Goal: Find specific page/section: Find specific page/section

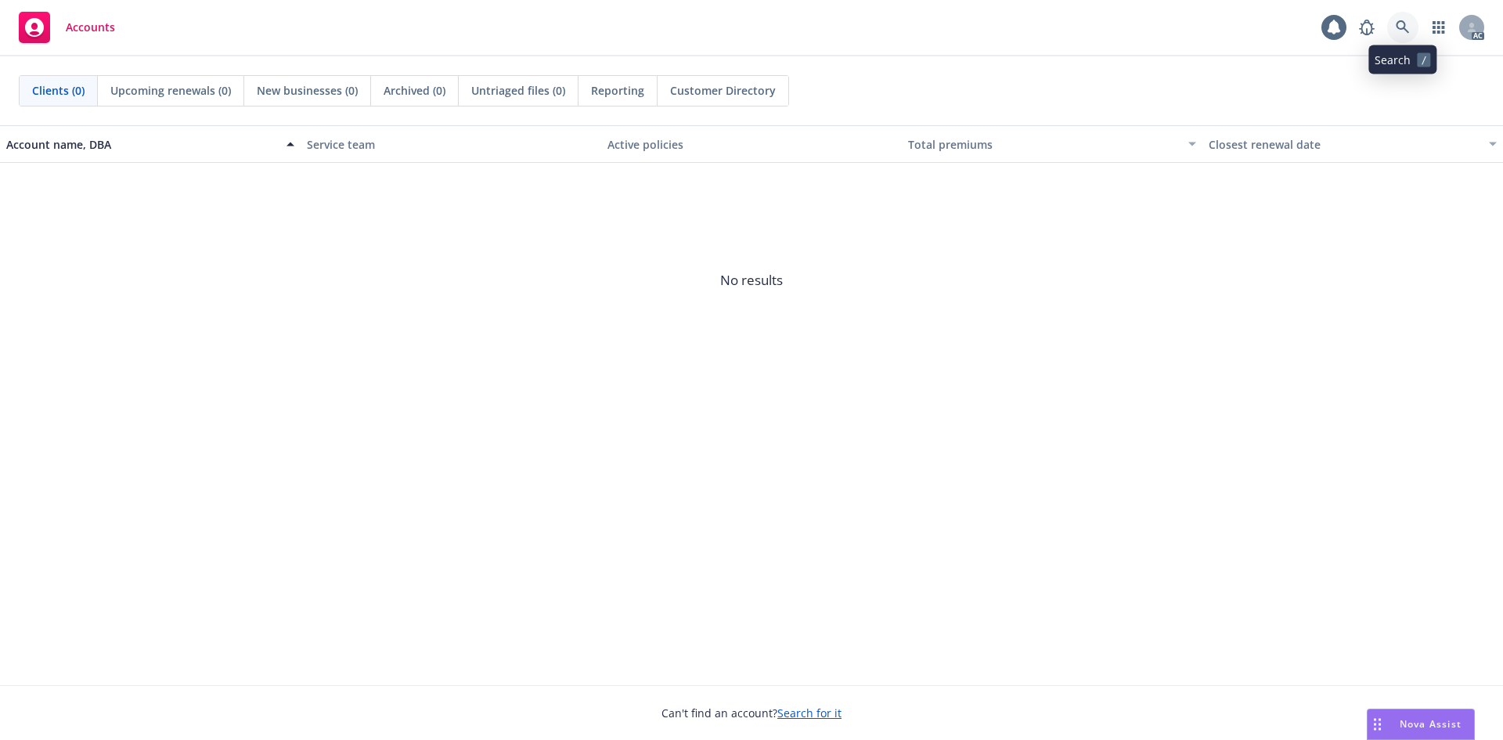
click at [1400, 33] on icon at bounding box center [1403, 27] width 14 height 14
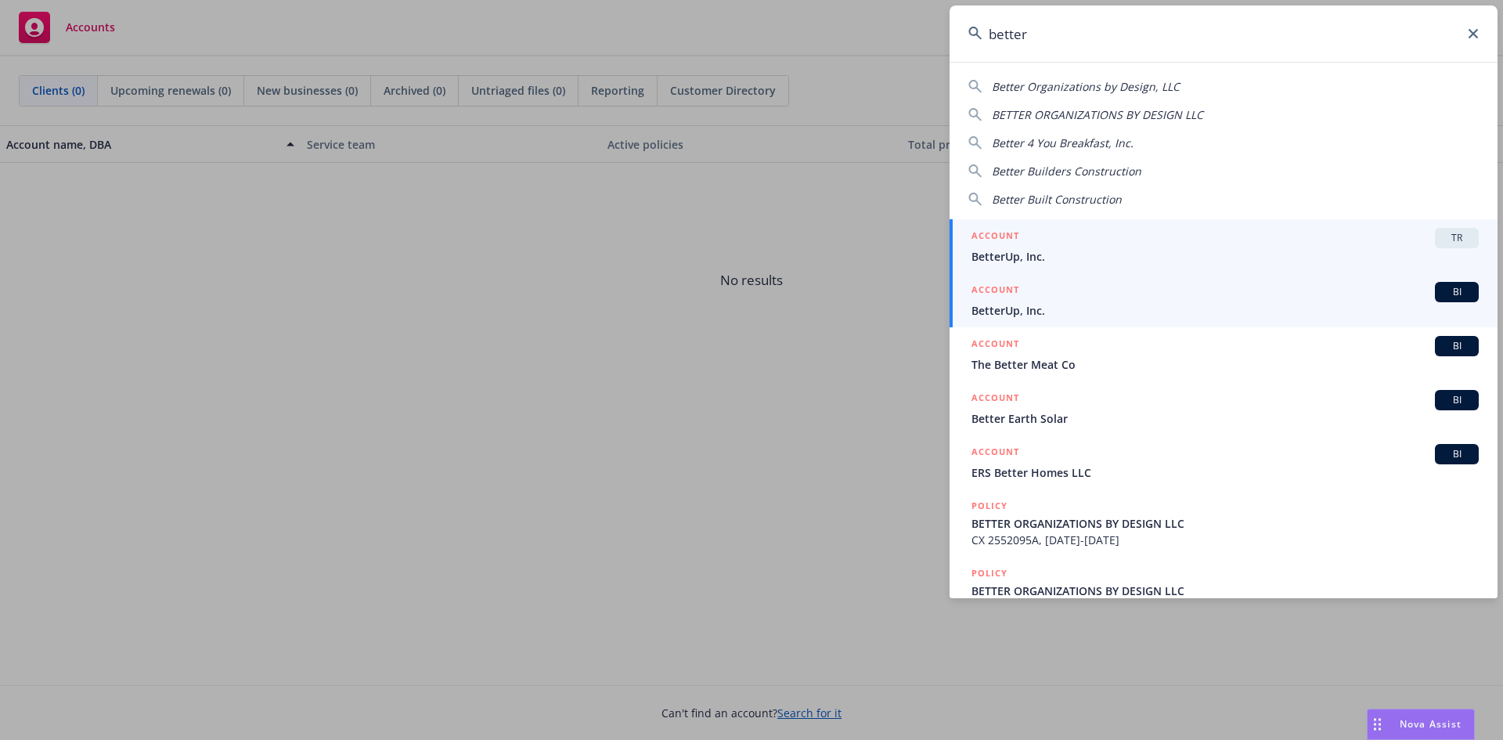
type input "better"
click at [1043, 293] on div "ACCOUNT BI" at bounding box center [1224, 292] width 507 height 20
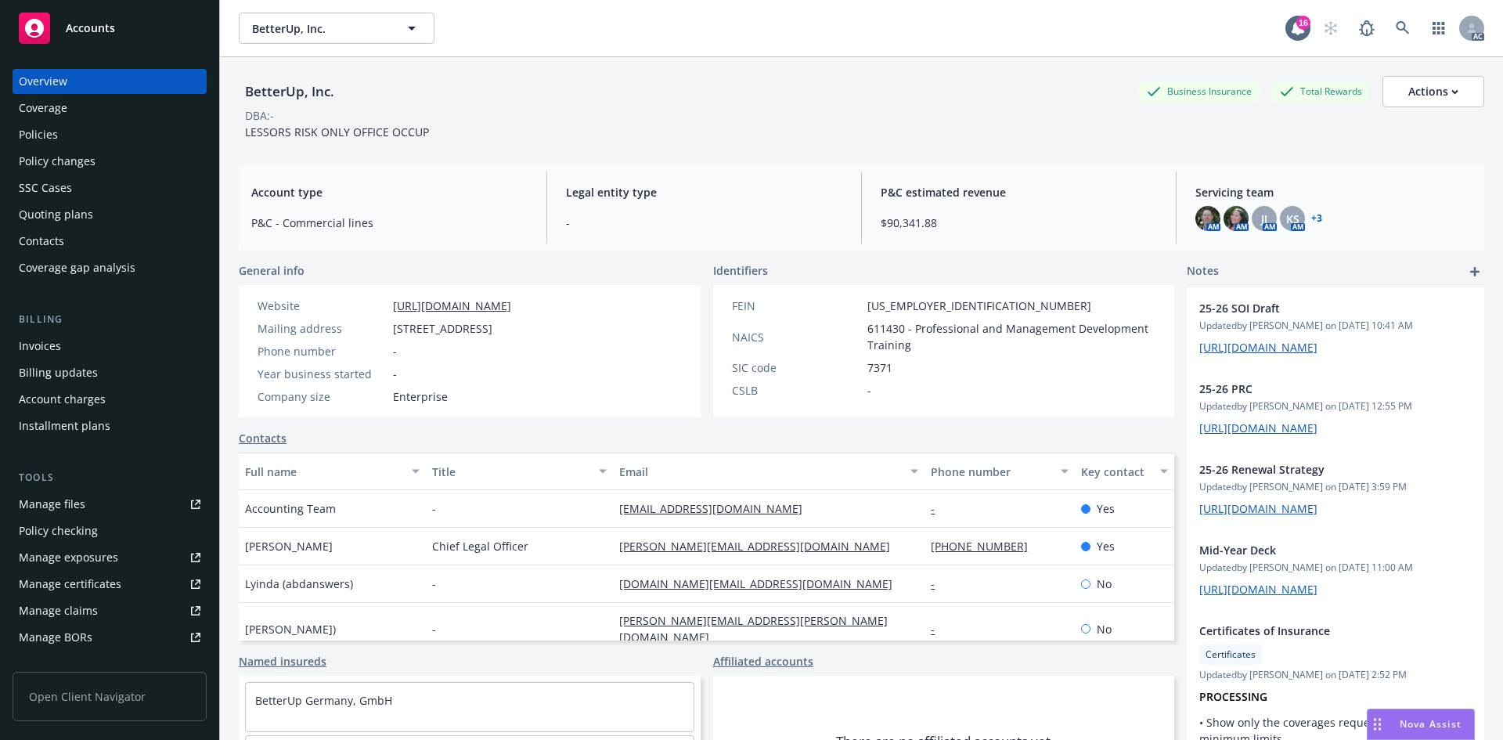
click at [72, 344] on div "Invoices" at bounding box center [110, 345] width 182 height 25
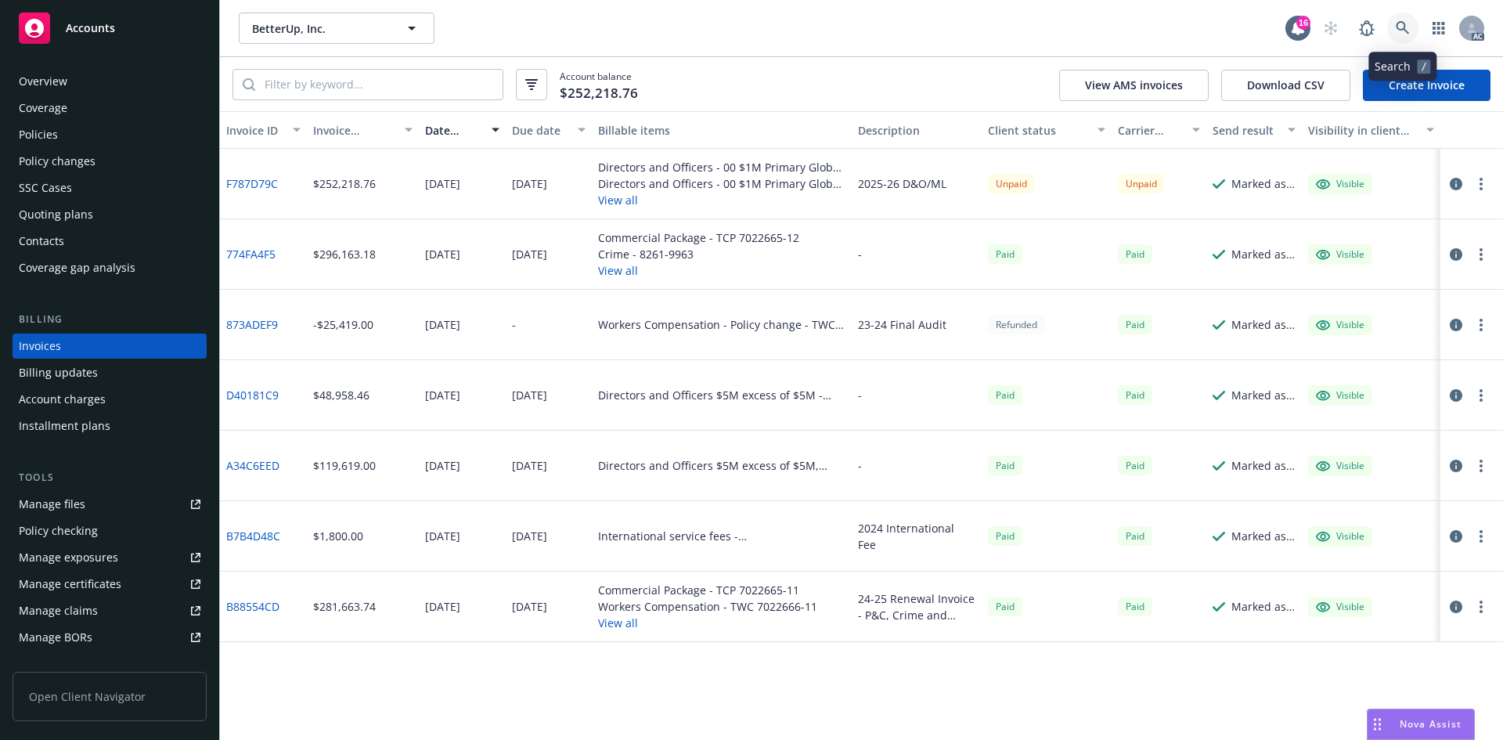
click at [1402, 31] on icon at bounding box center [1403, 28] width 14 height 14
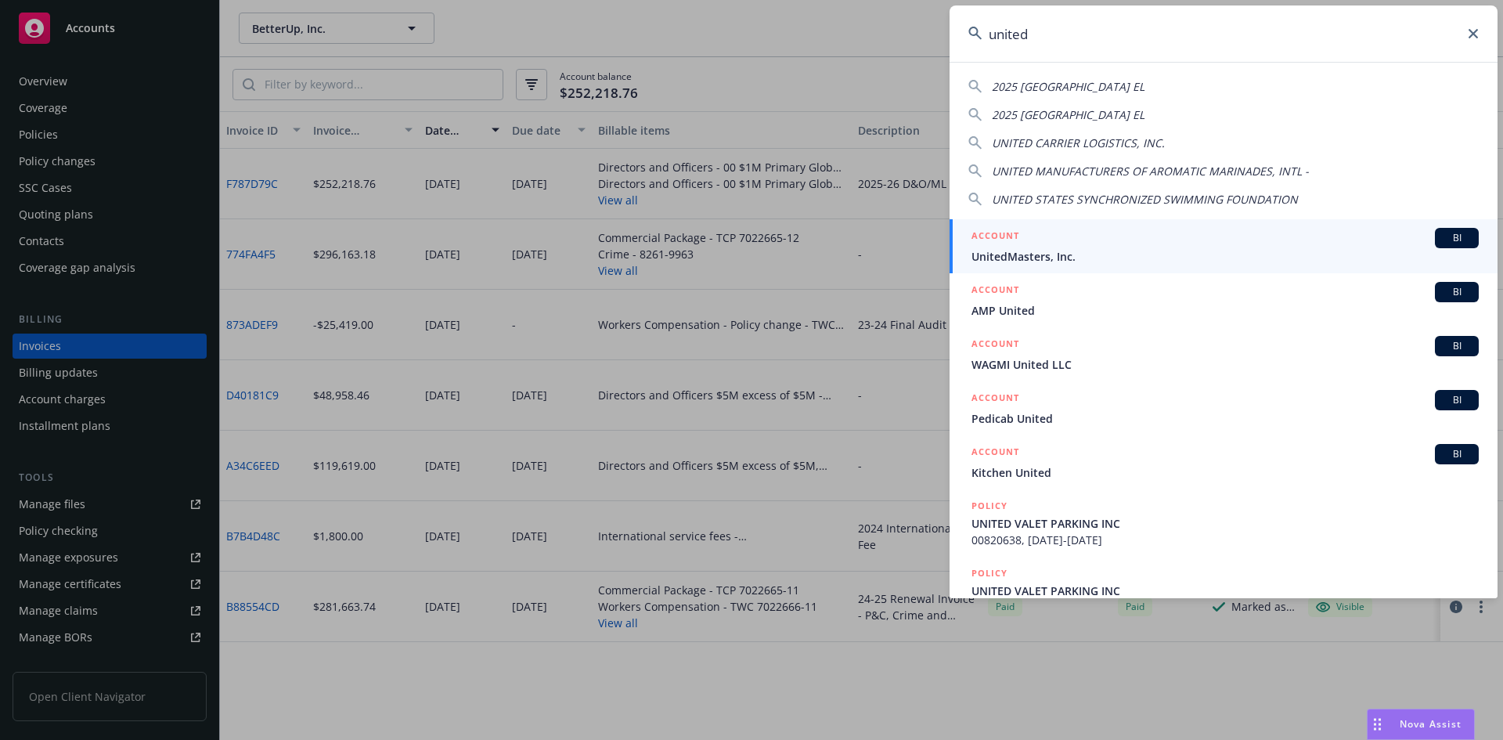
type input "united"
click at [1043, 257] on span "UnitedMasters, Inc." at bounding box center [1224, 256] width 507 height 16
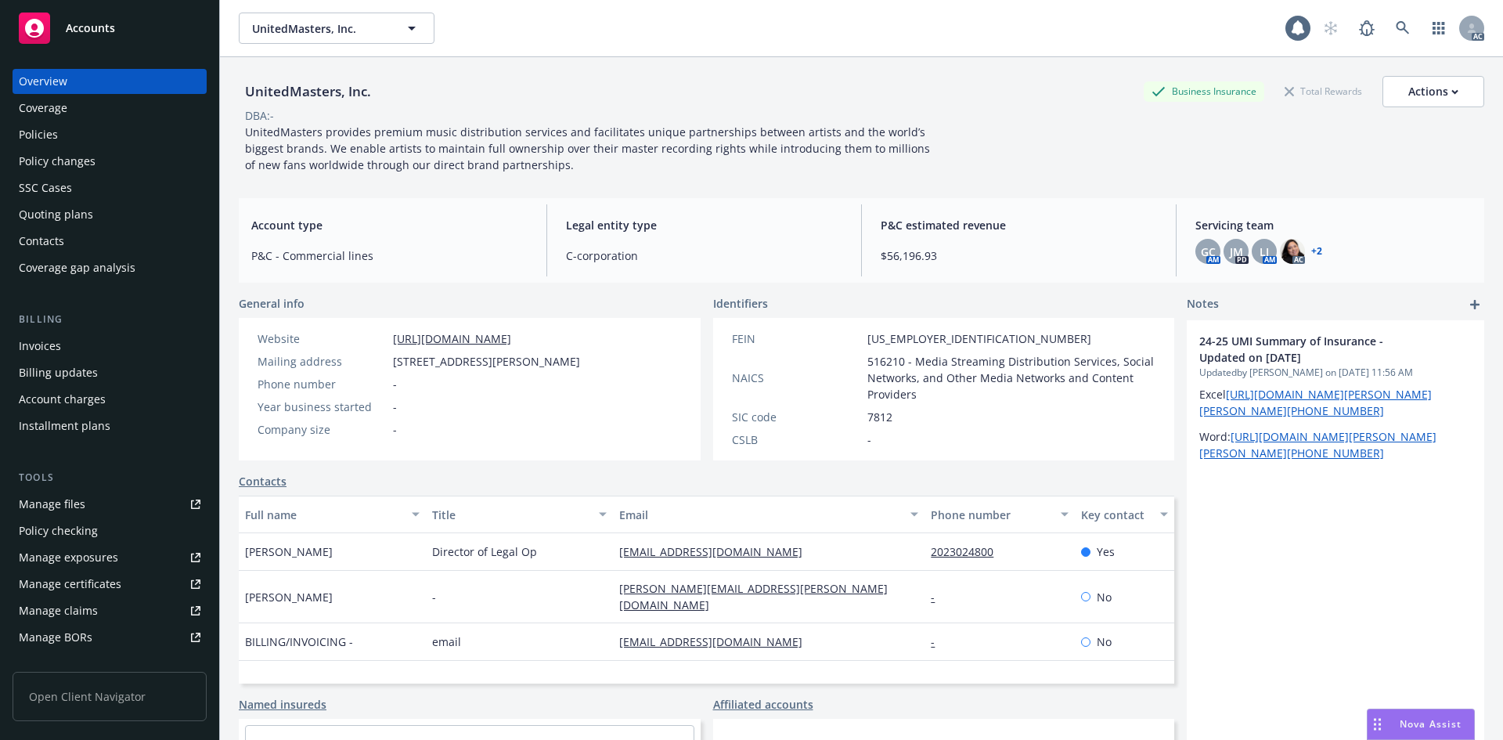
click at [107, 346] on div "Invoices" at bounding box center [110, 345] width 182 height 25
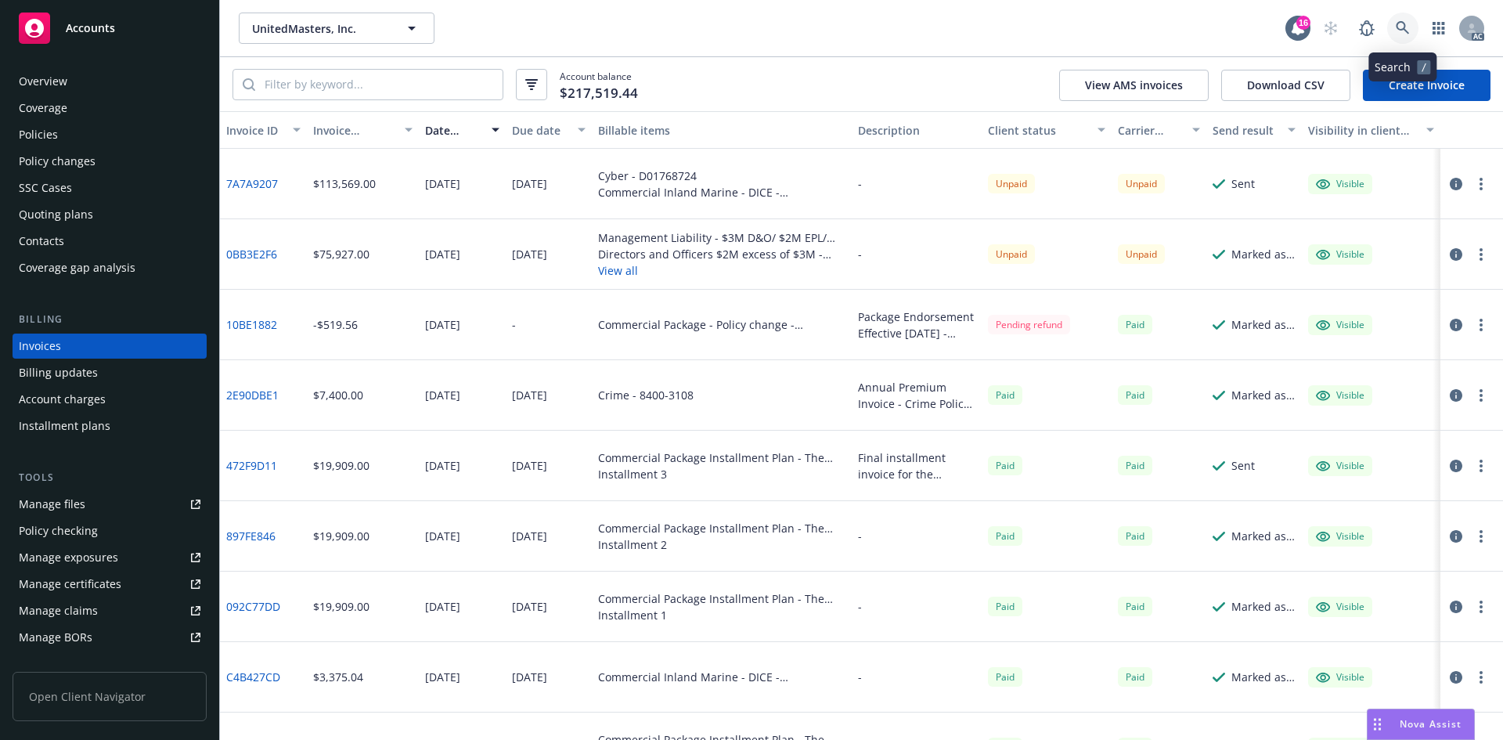
click at [1404, 26] on icon at bounding box center [1402, 27] width 13 height 13
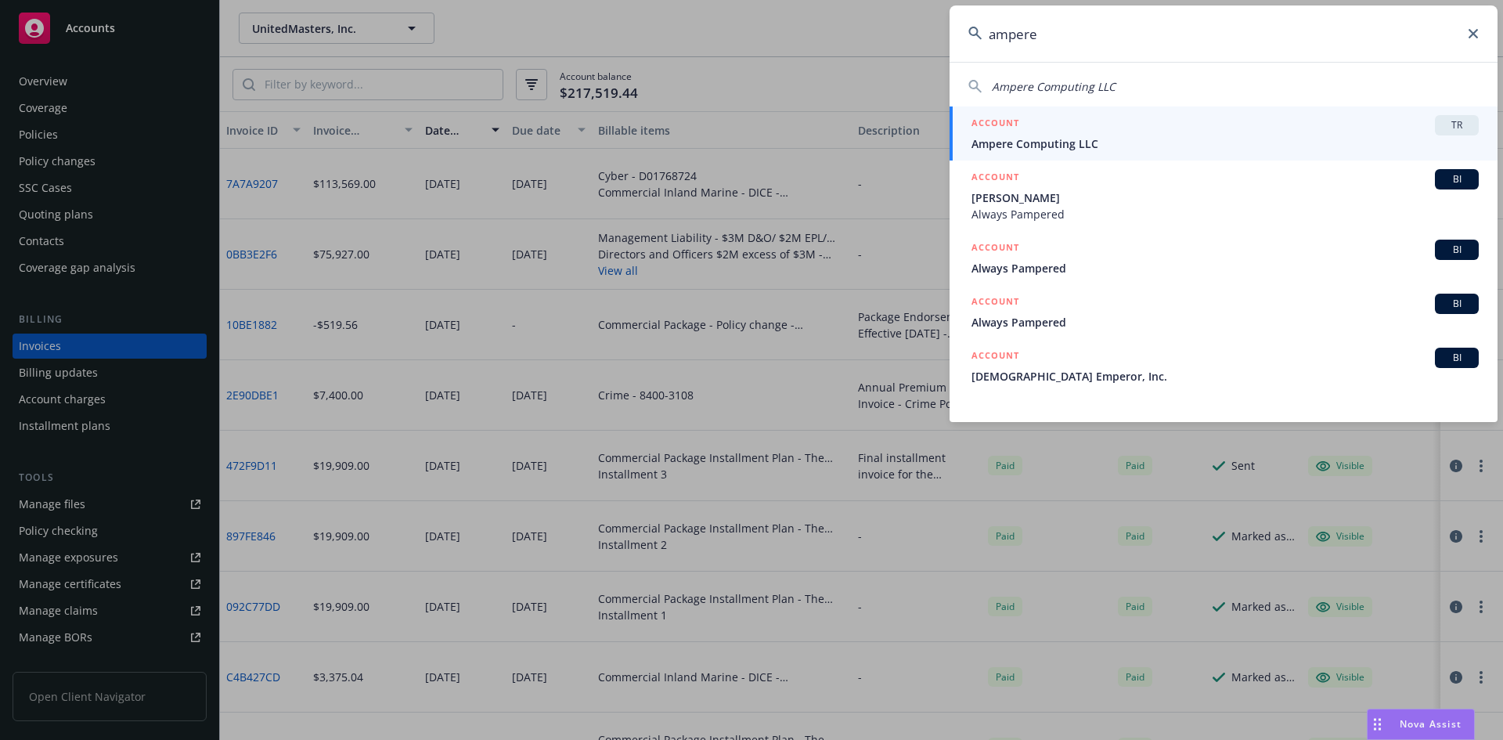
type input "ampere"
click at [1238, 34] on input "ampere" at bounding box center [1224, 33] width 548 height 56
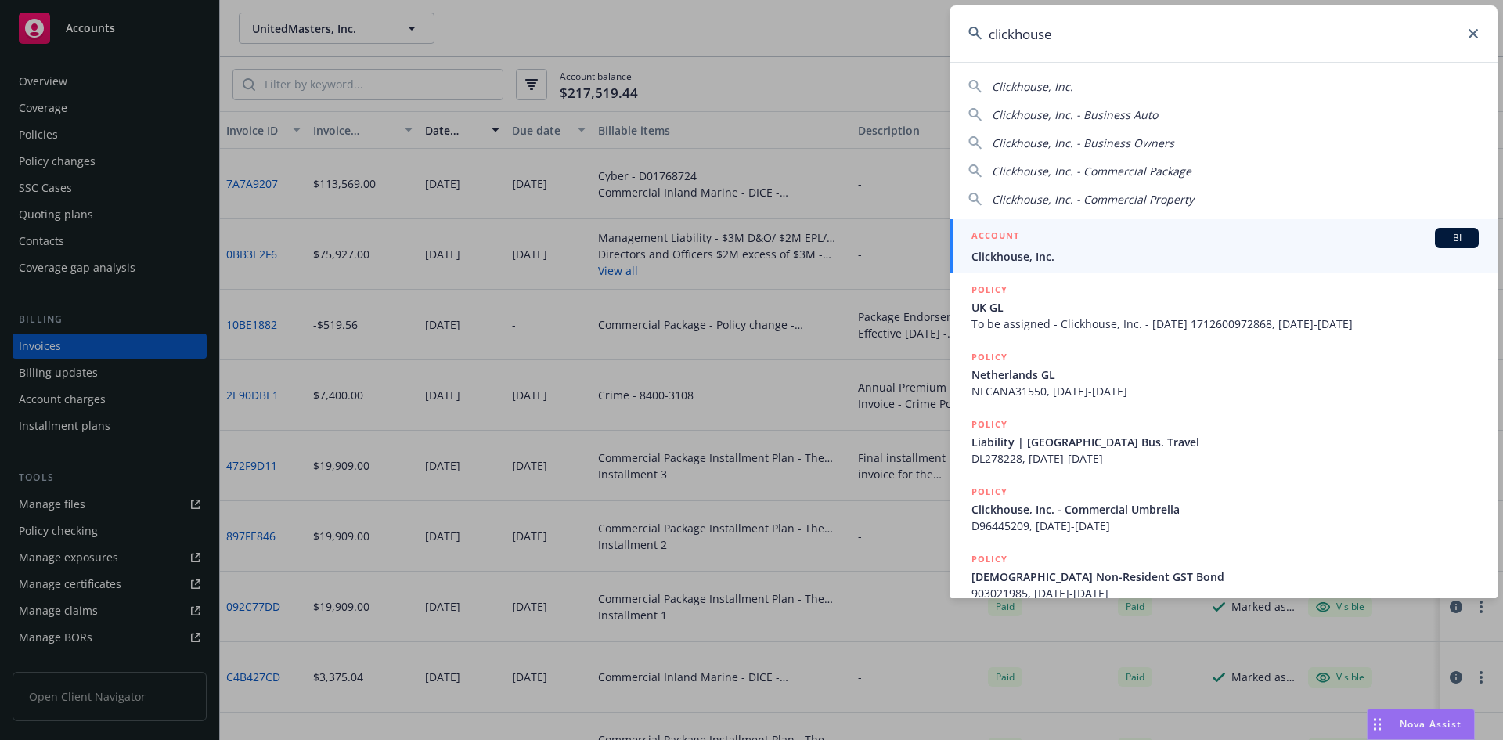
type input "clickhouse"
click at [1115, 246] on div "ACCOUNT BI" at bounding box center [1224, 238] width 507 height 20
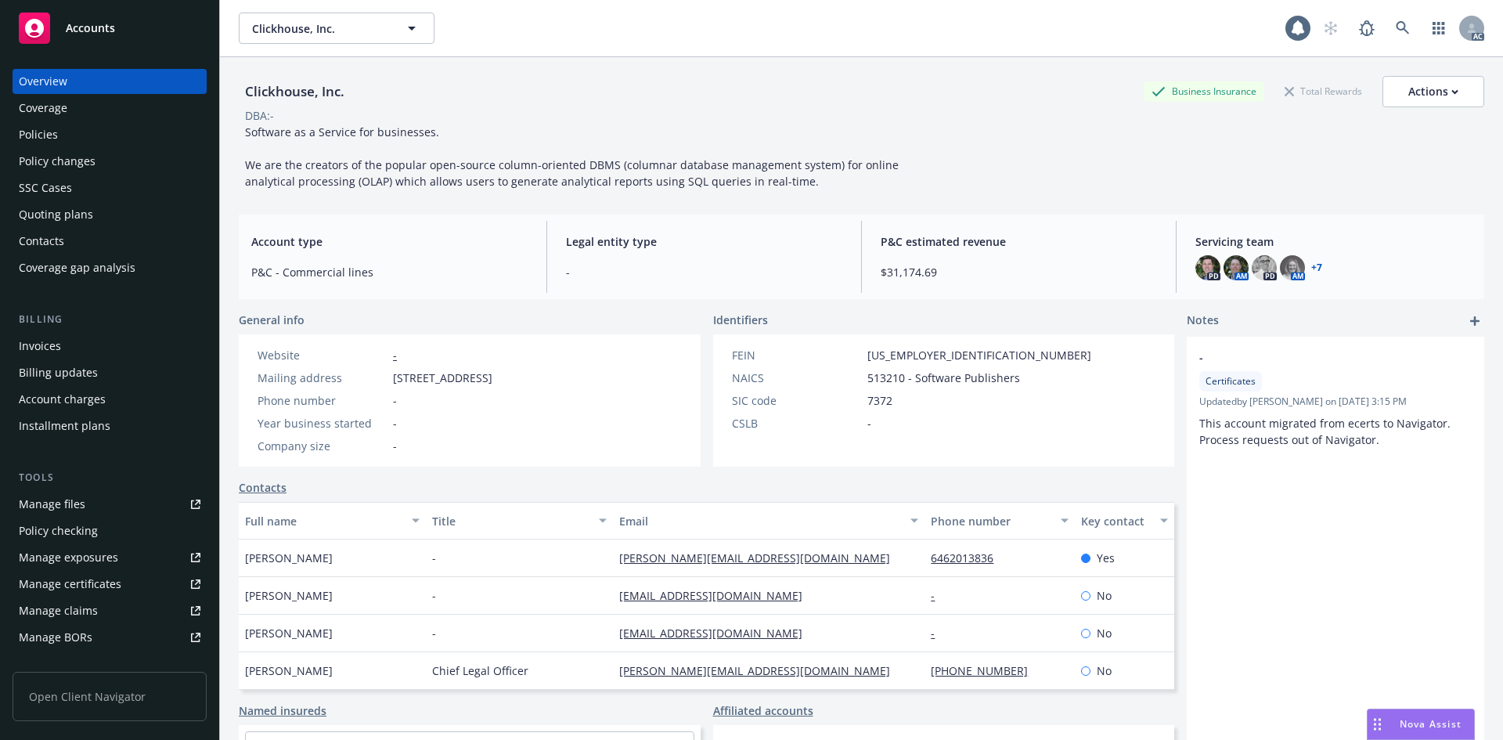
click at [47, 342] on div "Invoices" at bounding box center [40, 345] width 42 height 25
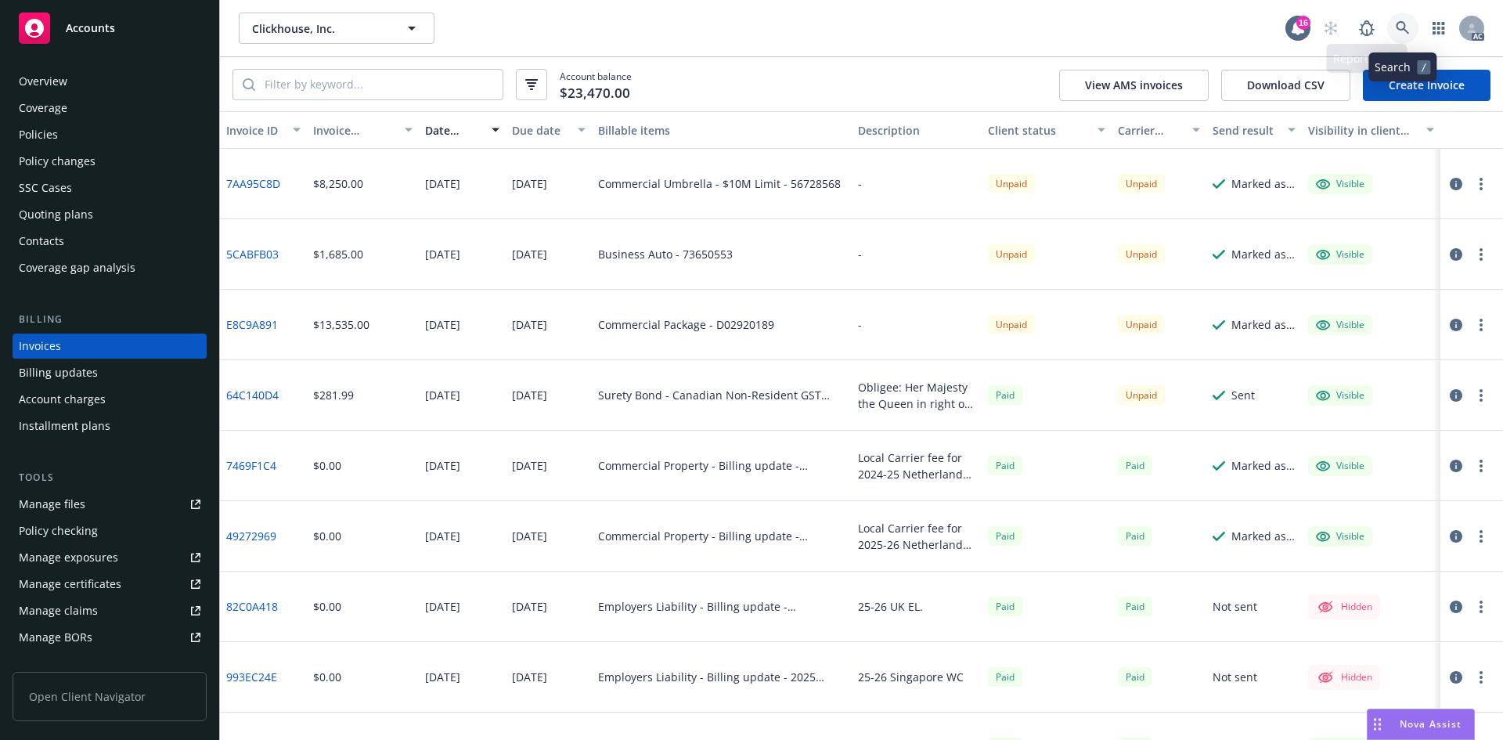
click at [1389, 20] on link at bounding box center [1402, 28] width 31 height 31
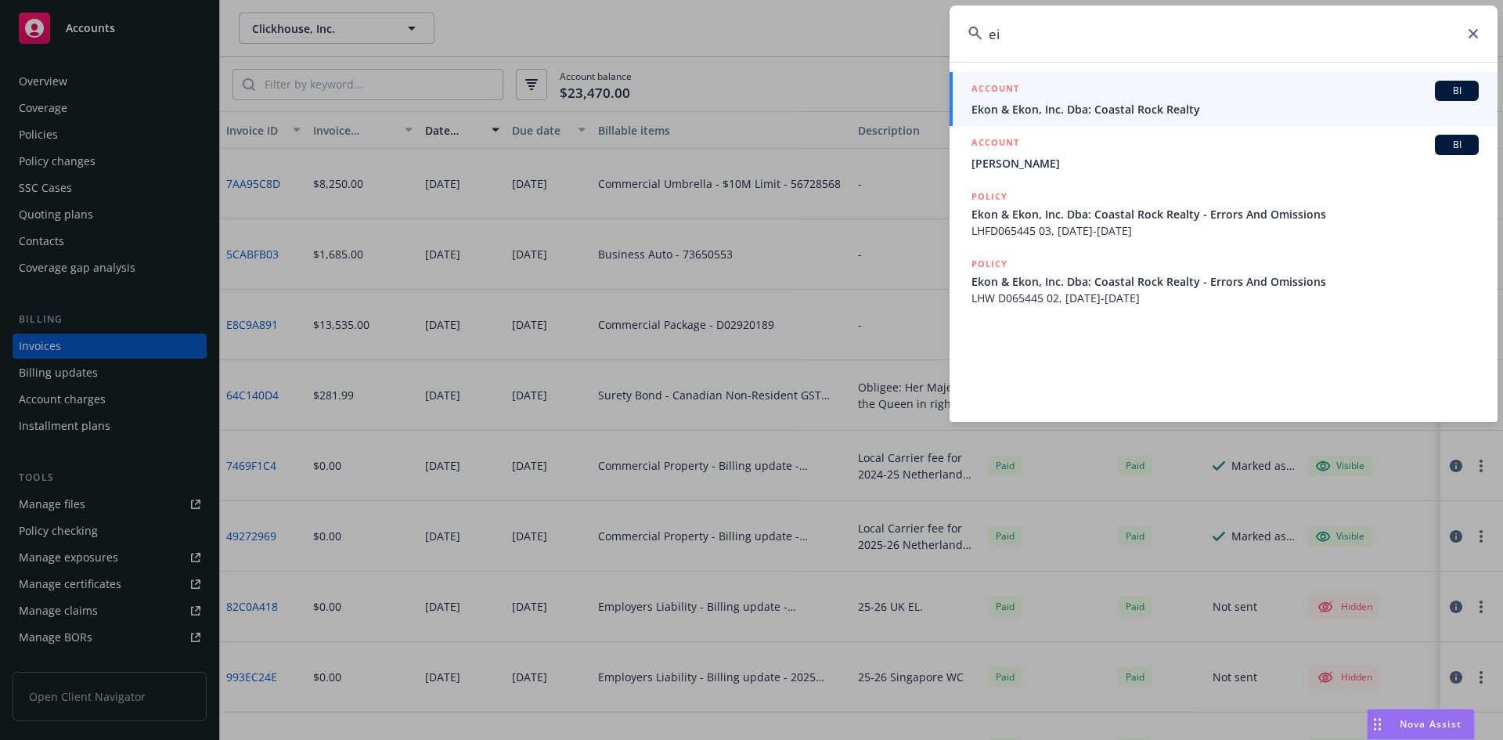
type input "e"
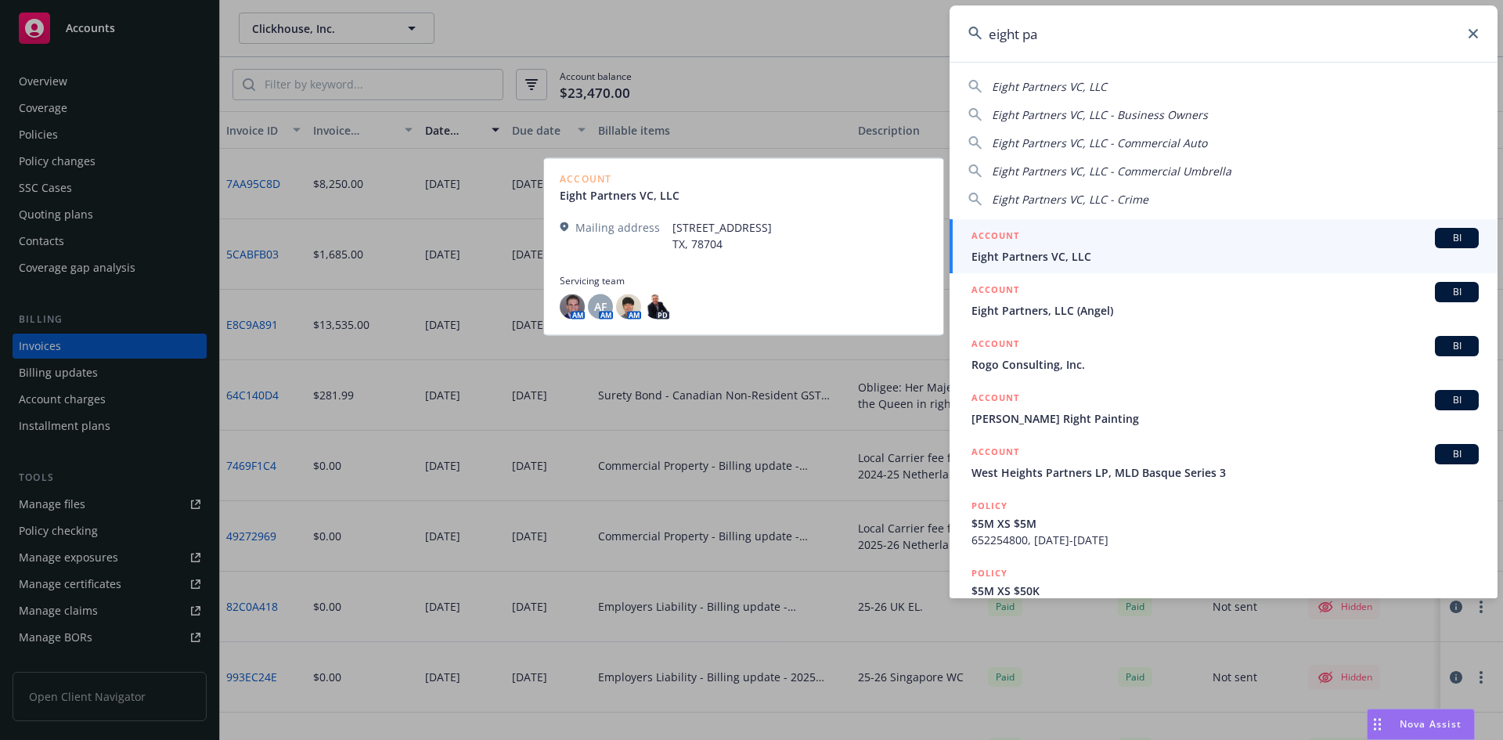
type input "eight pa"
click at [1087, 261] on span "Eight Partners VC, LLC" at bounding box center [1224, 256] width 507 height 16
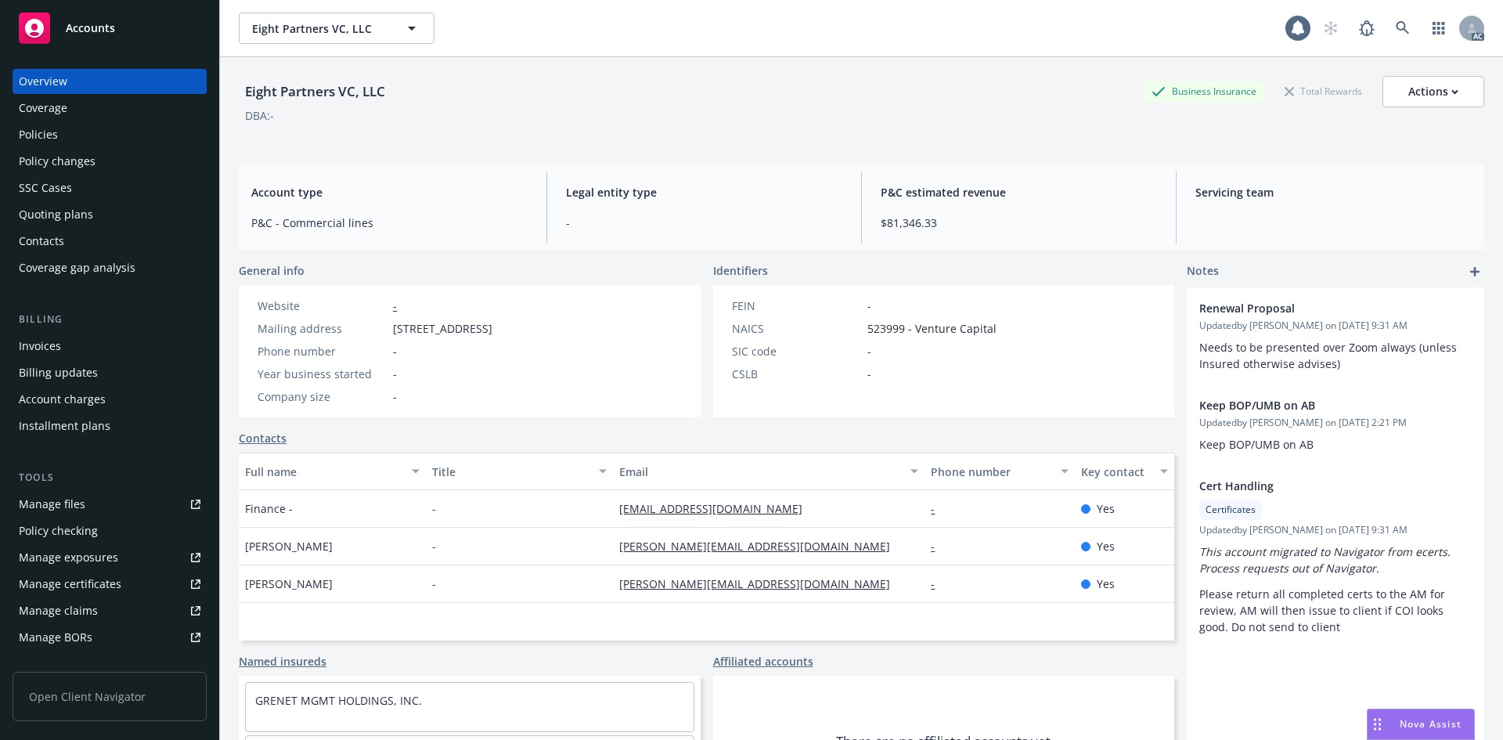
click at [150, 341] on div "Invoices" at bounding box center [110, 345] width 182 height 25
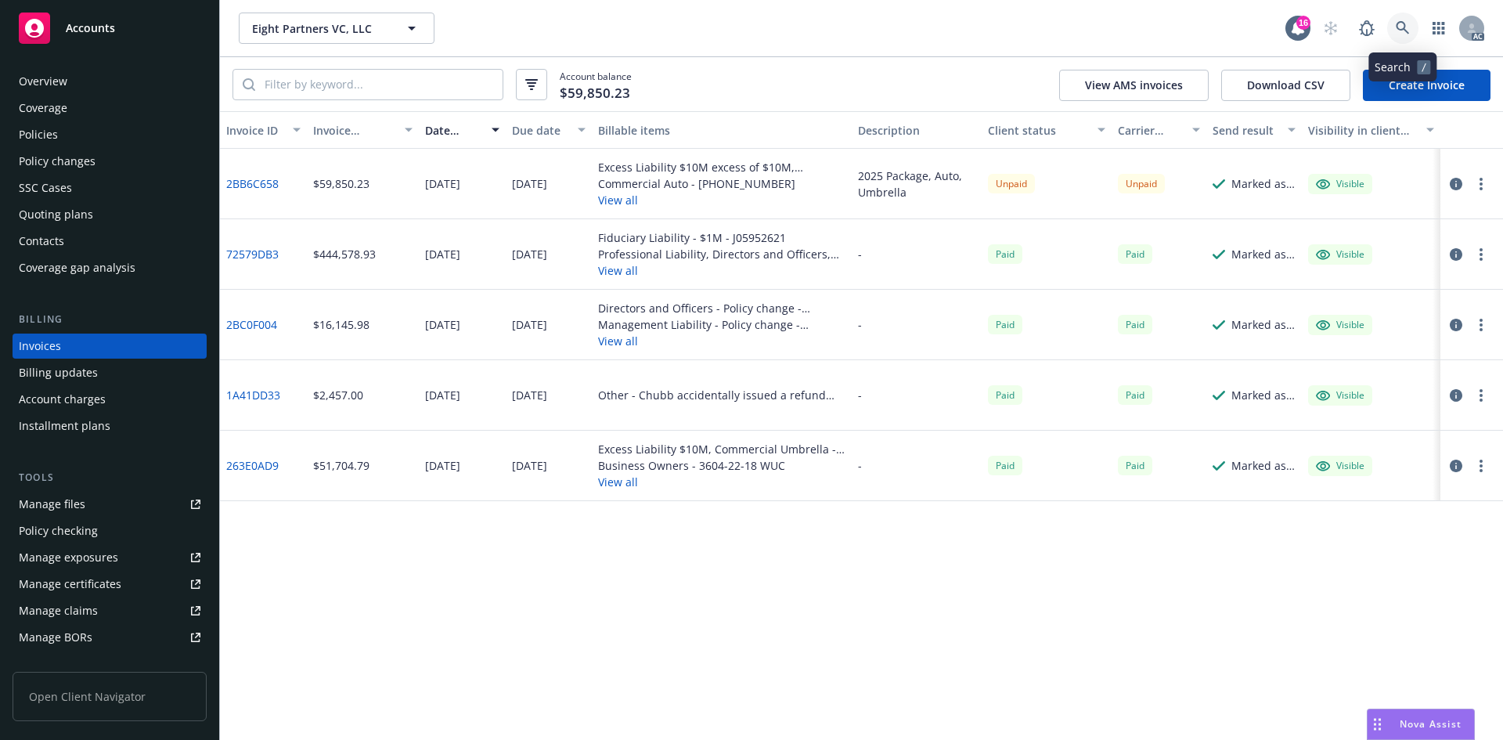
click at [1395, 25] on link at bounding box center [1402, 28] width 31 height 31
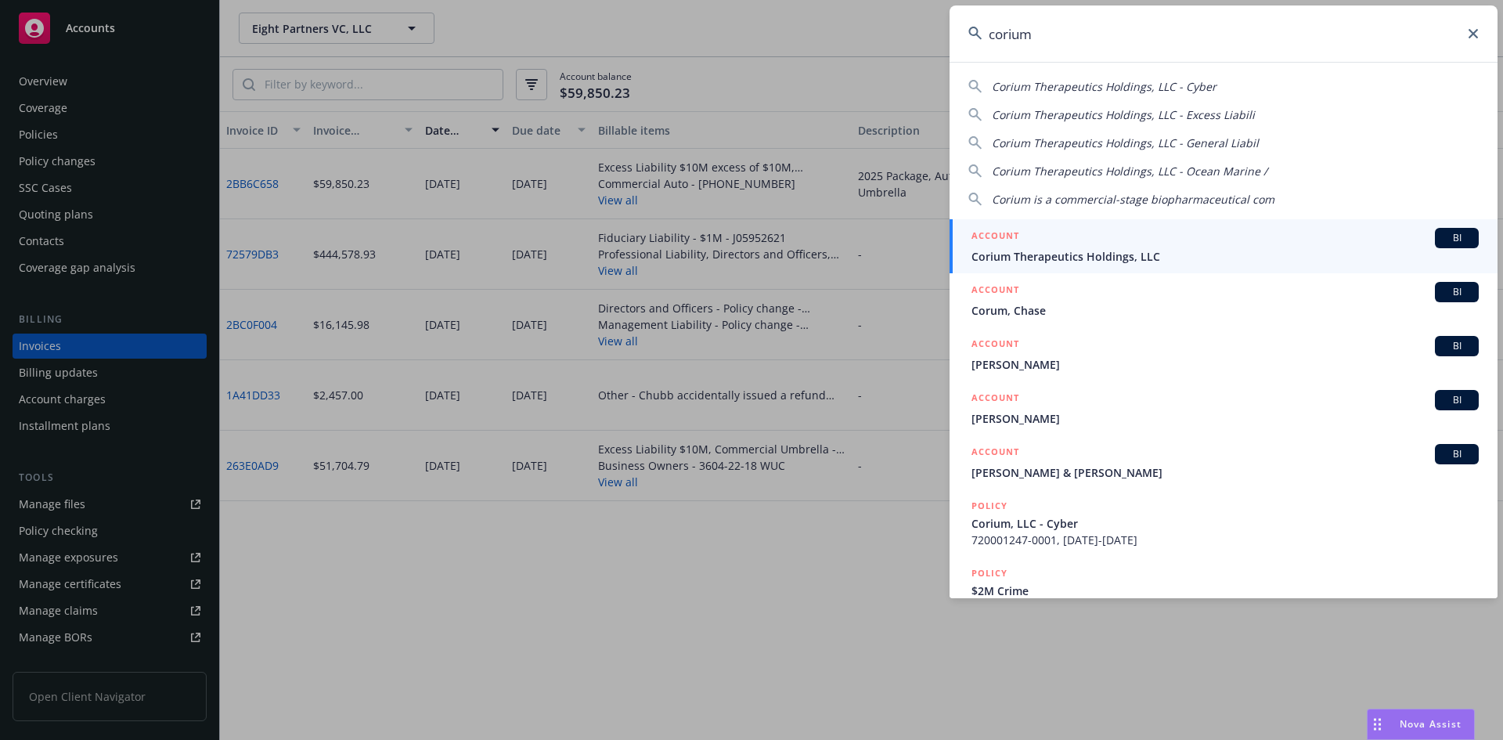
type input "corium"
click at [1118, 254] on span "Corium Therapeutics Holdings, LLC" at bounding box center [1224, 256] width 507 height 16
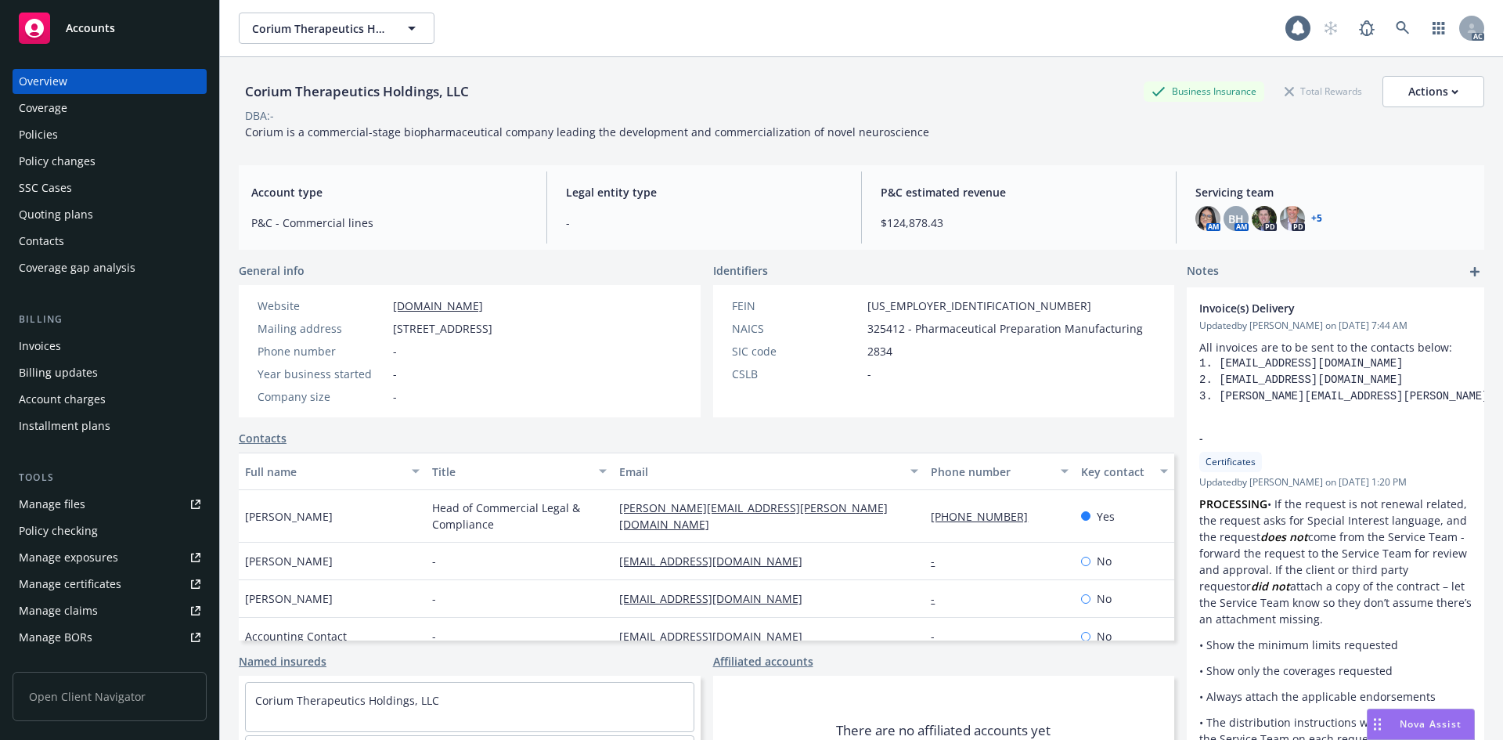
click at [111, 338] on div "Invoices" at bounding box center [110, 345] width 182 height 25
